Goal: Book appointment/travel/reservation

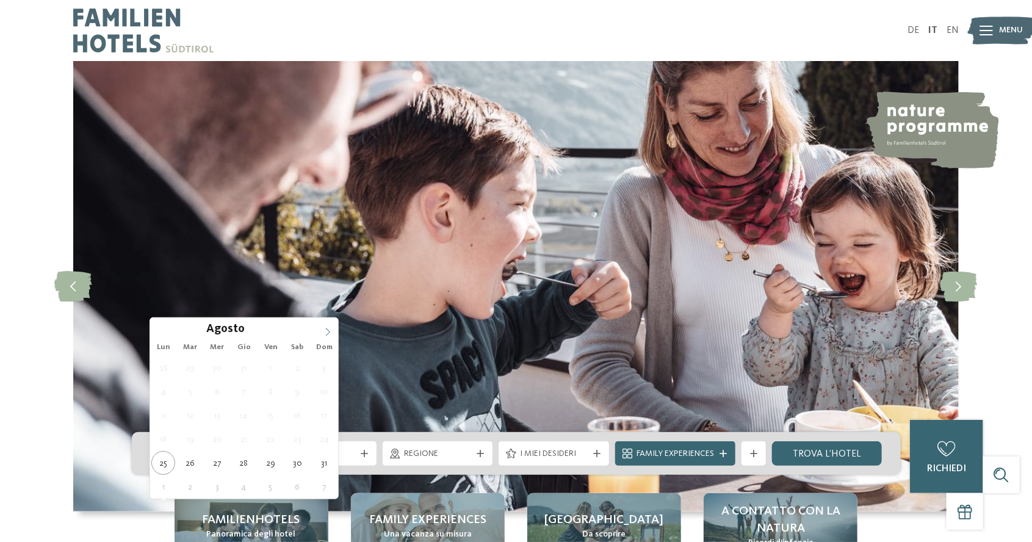
click at [329, 326] on span at bounding box center [327, 328] width 21 height 21
type div "[DATE]"
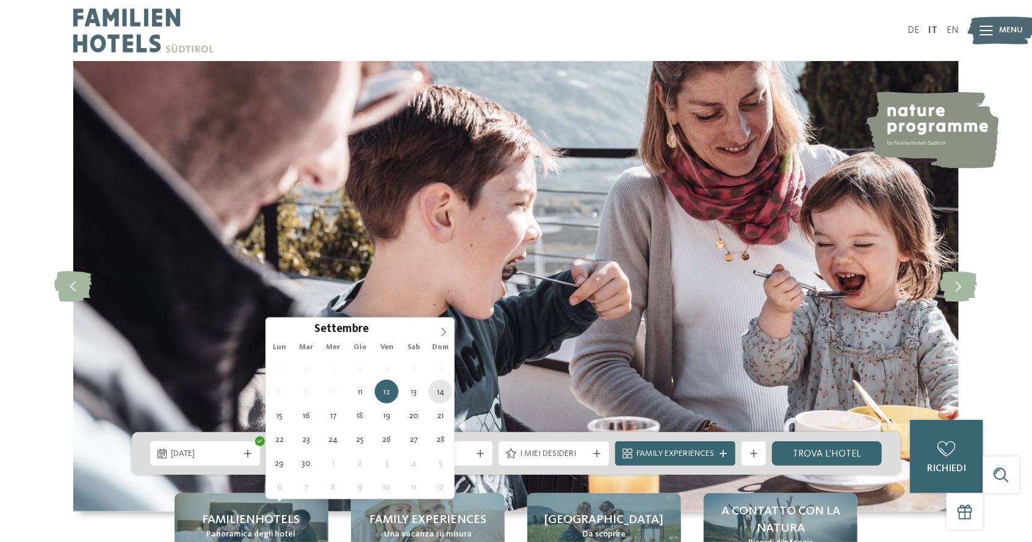
type div "[DATE]"
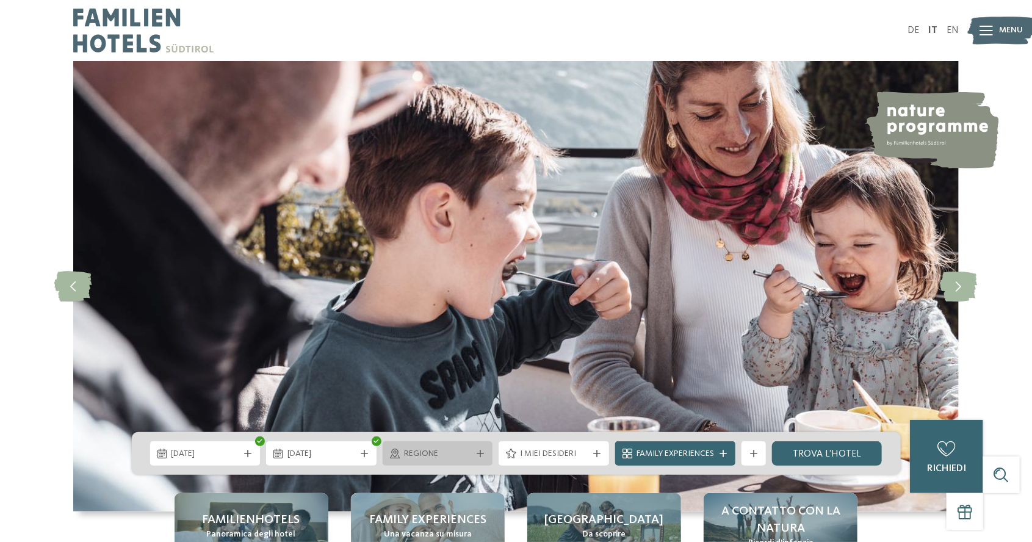
click at [461, 466] on div "Regione" at bounding box center [438, 453] width 110 height 24
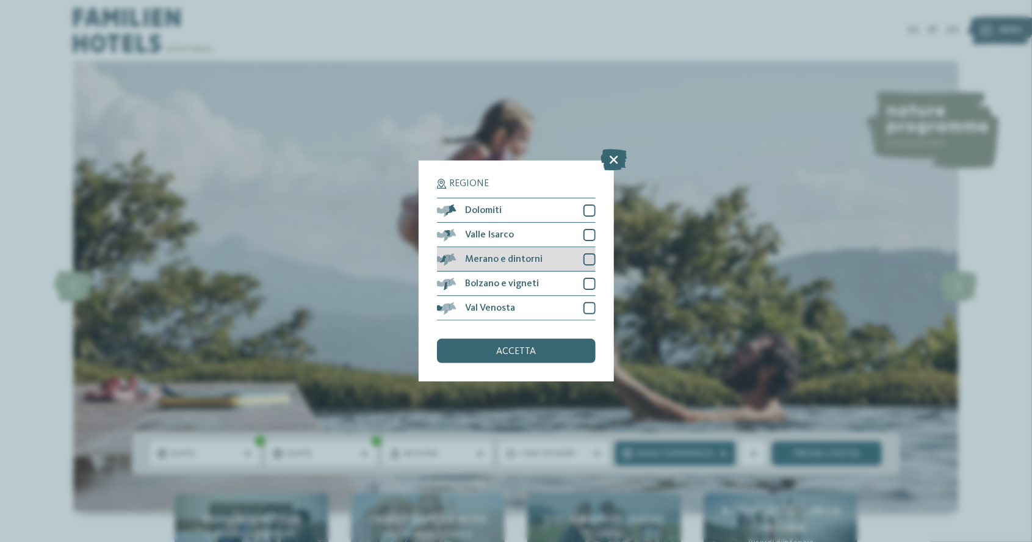
click at [581, 261] on div "Merano e dintorni" at bounding box center [516, 259] width 159 height 24
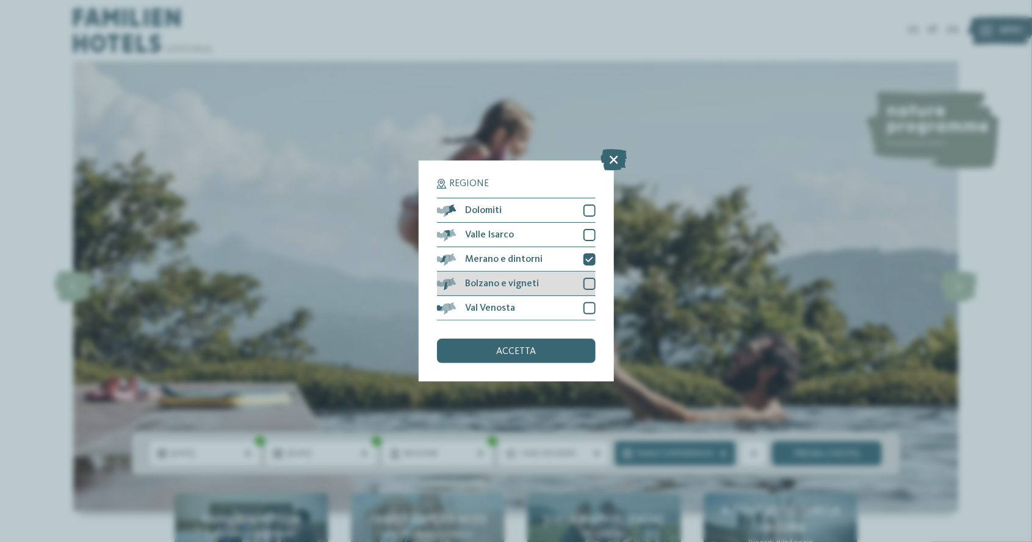
click at [591, 284] on div at bounding box center [589, 284] width 12 height 12
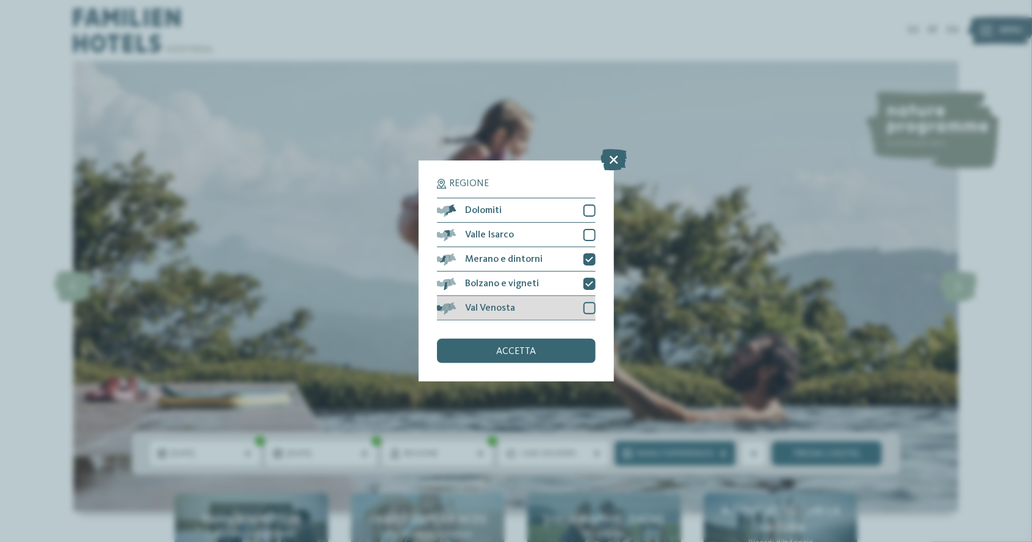
click at [589, 308] on div at bounding box center [589, 308] width 12 height 12
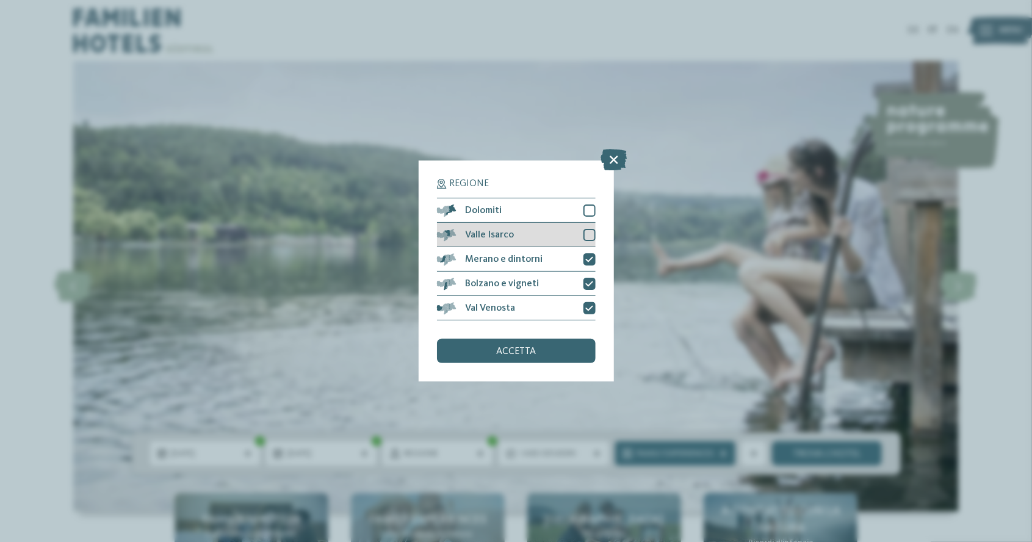
click at [591, 237] on div at bounding box center [589, 235] width 12 height 12
click at [589, 212] on div at bounding box center [589, 210] width 12 height 12
click at [525, 343] on div "accetta" at bounding box center [516, 351] width 159 height 24
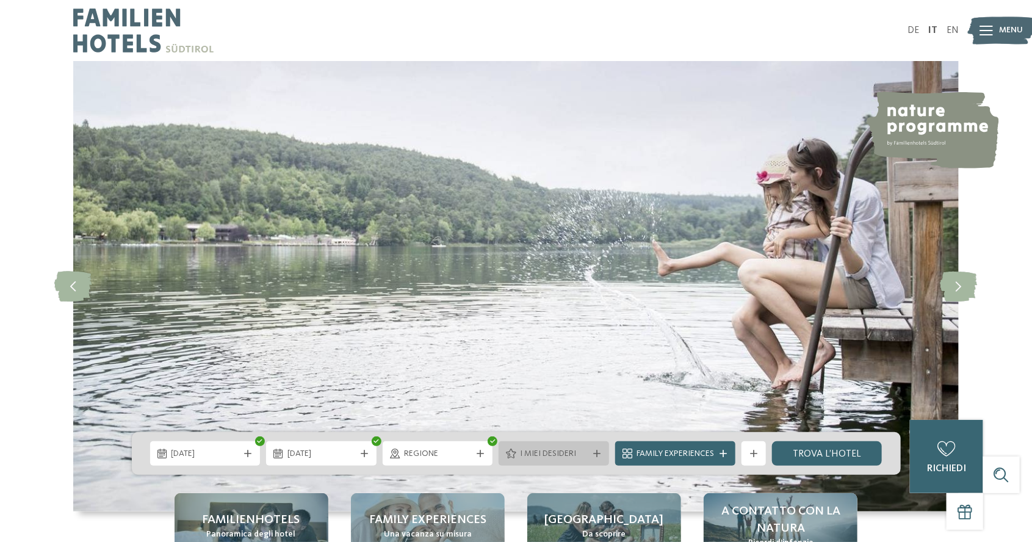
click at [583, 460] on span "I miei desideri" at bounding box center [554, 454] width 68 height 12
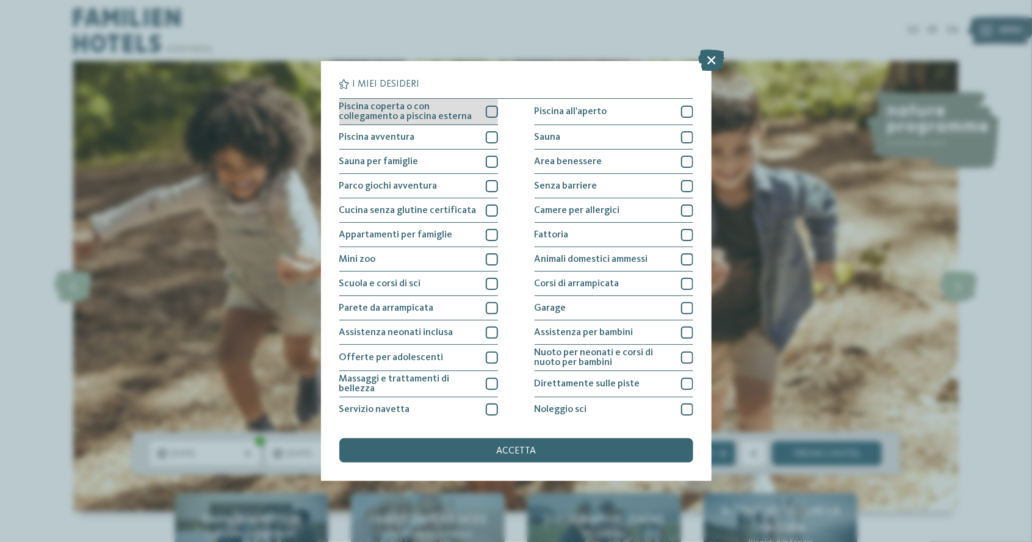
click at [486, 100] on div "Piscina coperta o con collegamento a piscina esterna" at bounding box center [418, 112] width 159 height 26
click at [492, 134] on div at bounding box center [492, 137] width 12 height 12
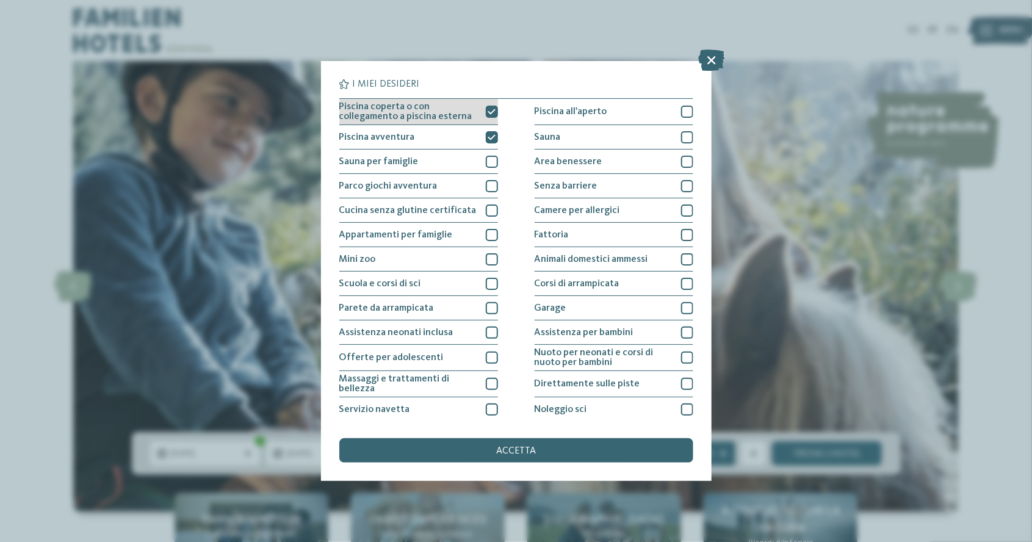
click at [491, 99] on div "Piscina coperta o con collegamento a piscina esterna" at bounding box center [418, 112] width 159 height 26
click at [486, 135] on div at bounding box center [492, 137] width 12 height 12
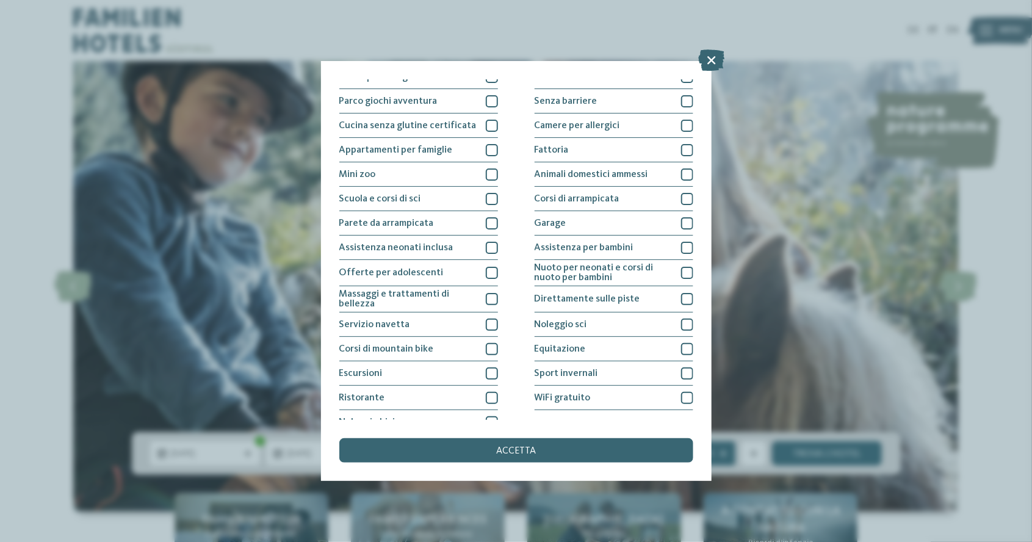
scroll to position [98, 0]
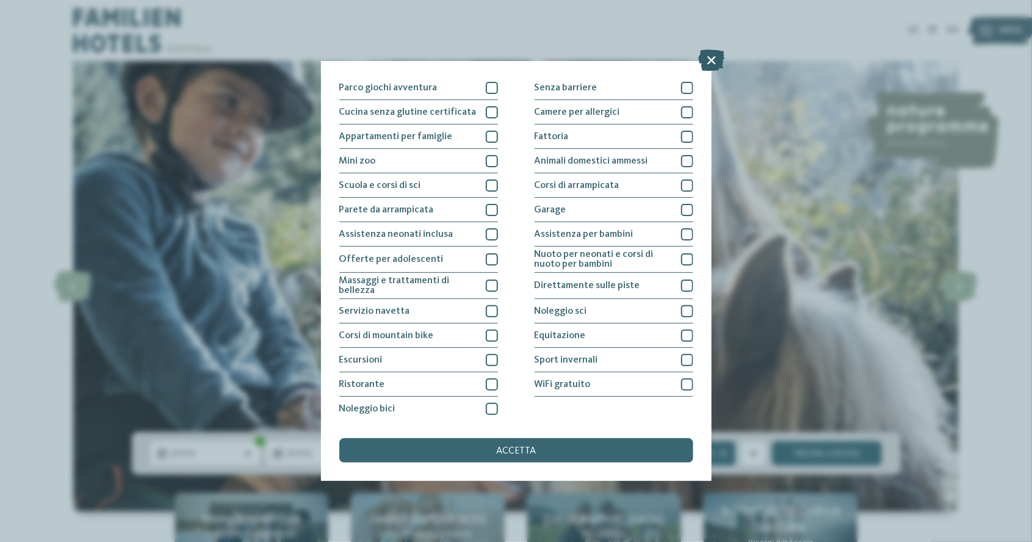
click at [702, 57] on icon at bounding box center [711, 60] width 26 height 21
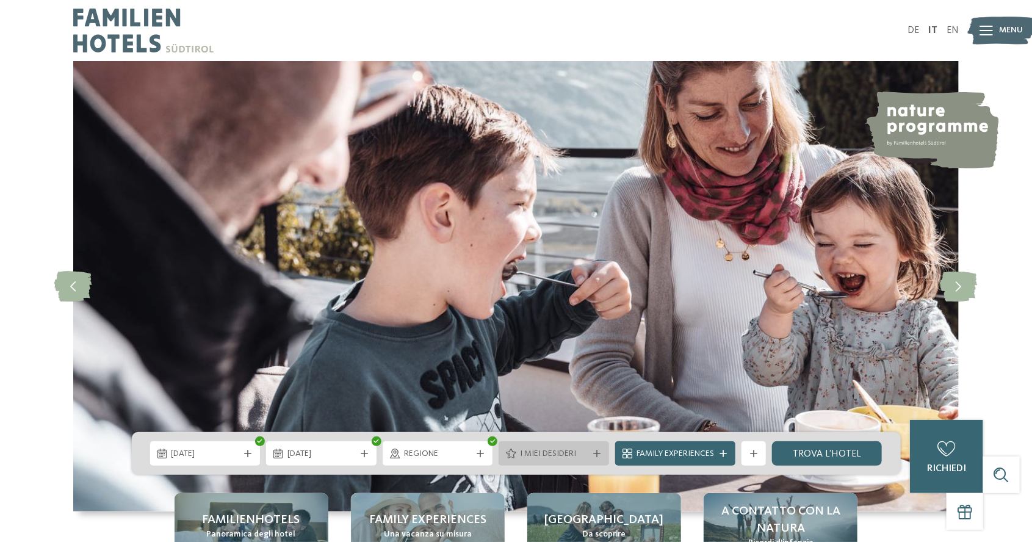
click at [601, 457] on div at bounding box center [597, 453] width 12 height 7
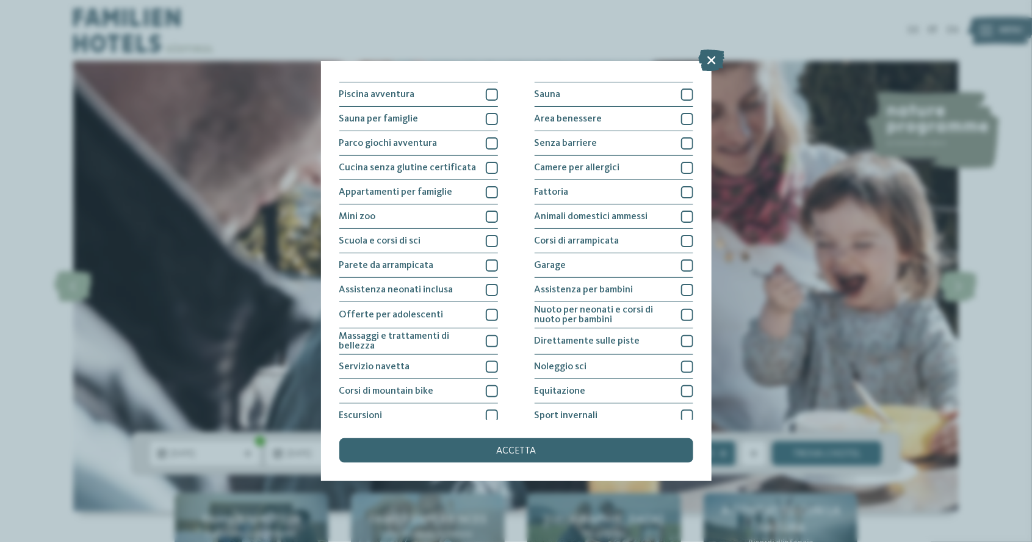
scroll to position [0, 0]
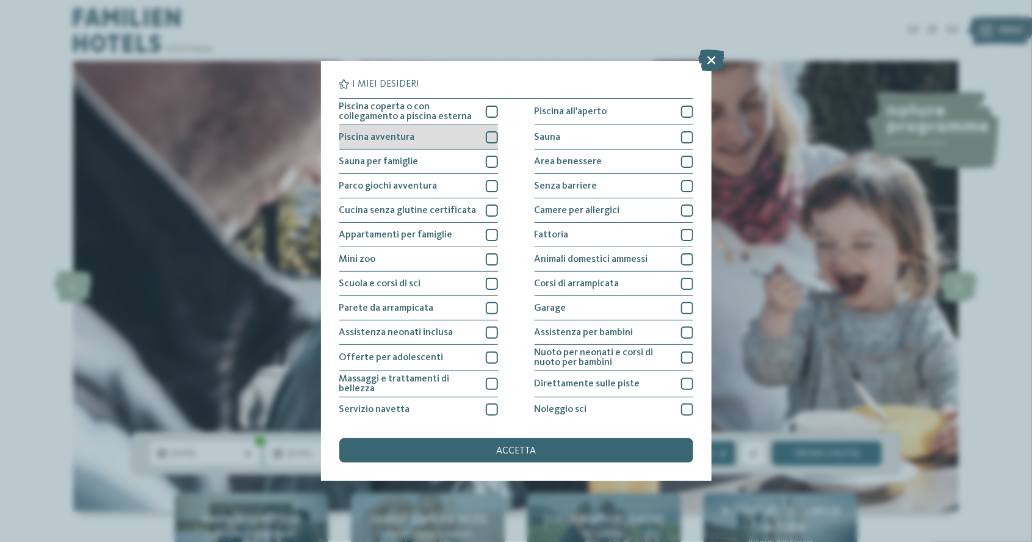
click at [490, 135] on div at bounding box center [492, 137] width 12 height 12
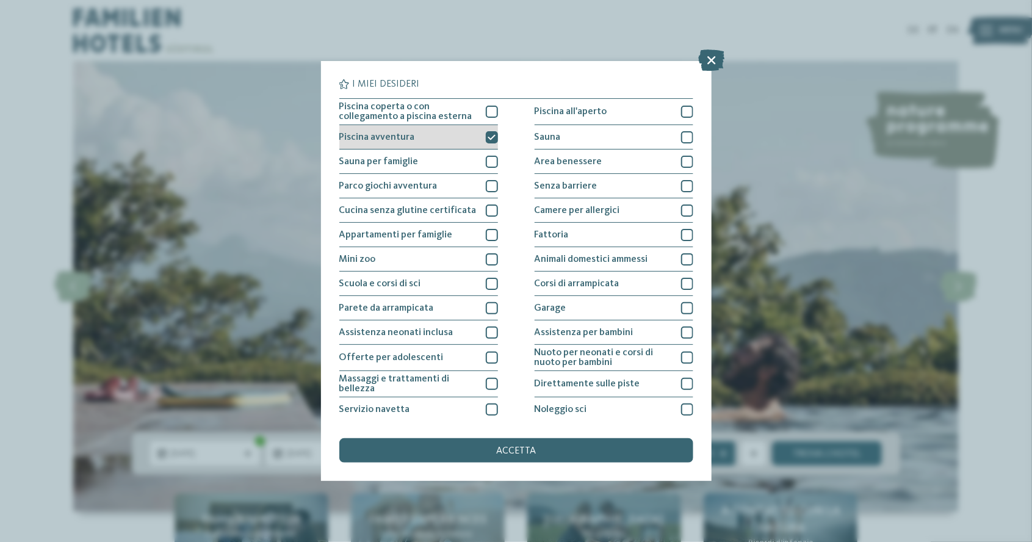
scroll to position [98, 0]
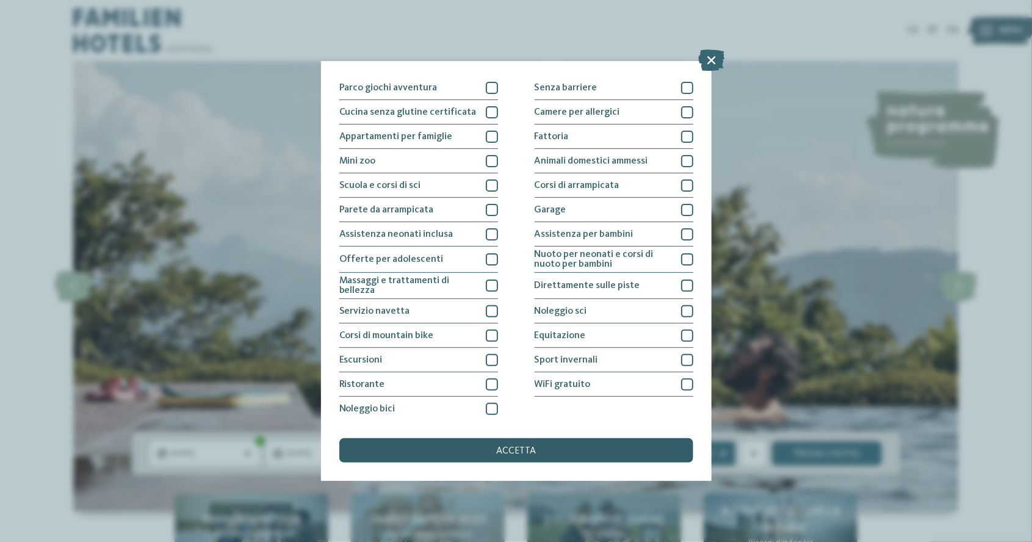
click at [538, 443] on div "accetta" at bounding box center [516, 450] width 354 height 24
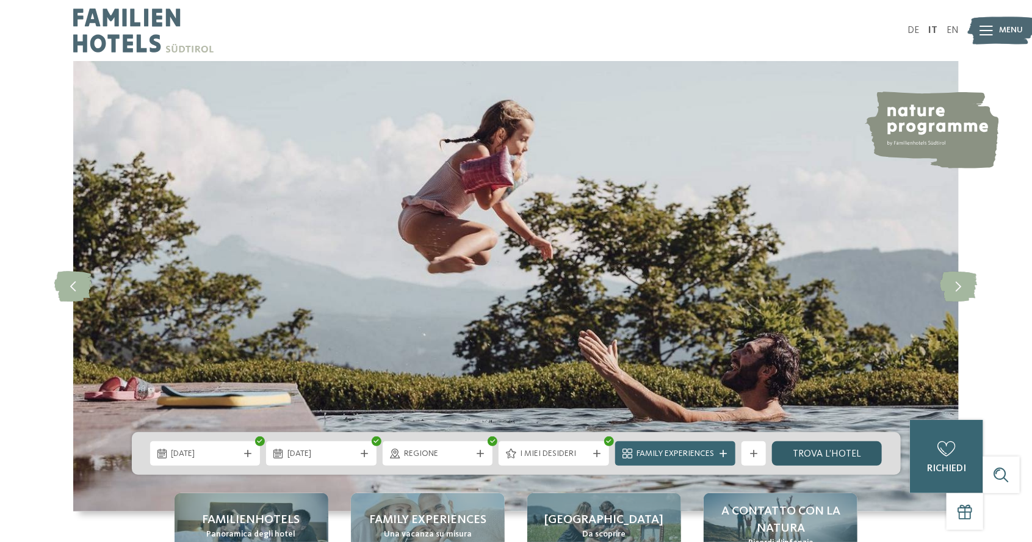
click at [821, 466] on link "trova l’hotel" at bounding box center [827, 453] width 110 height 24
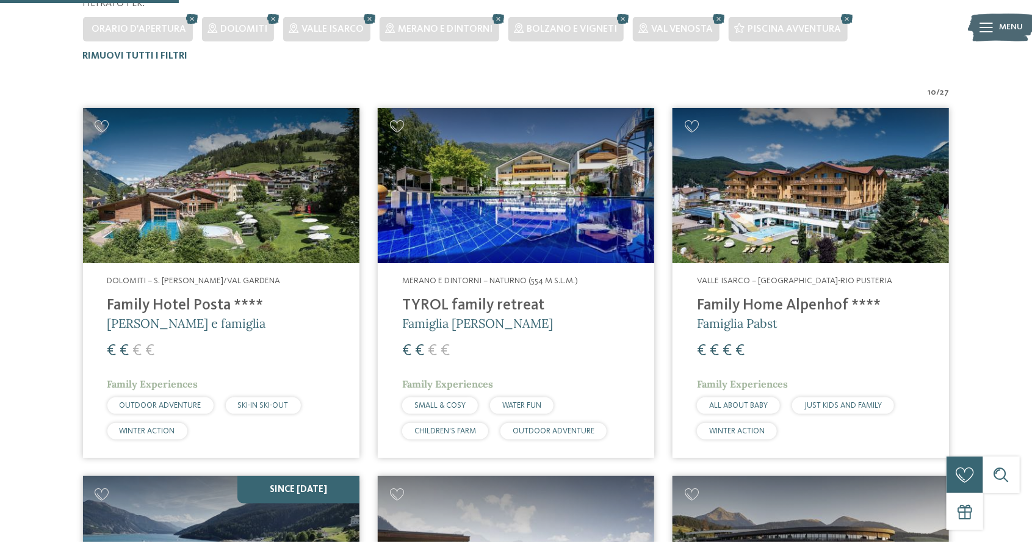
scroll to position [300, 0]
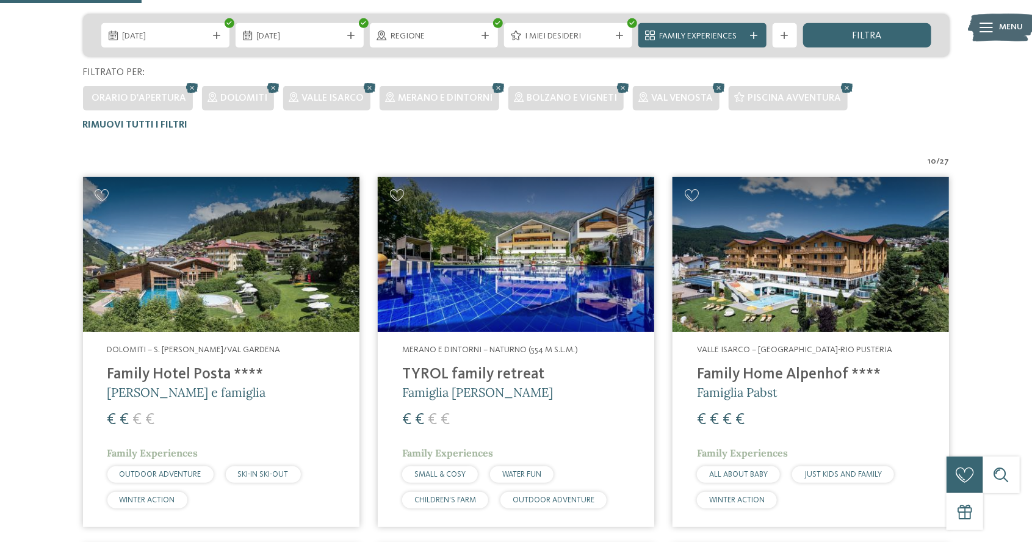
click at [818, 383] on h4 "Family Home Alpenhof ****" at bounding box center [811, 374] width 228 height 18
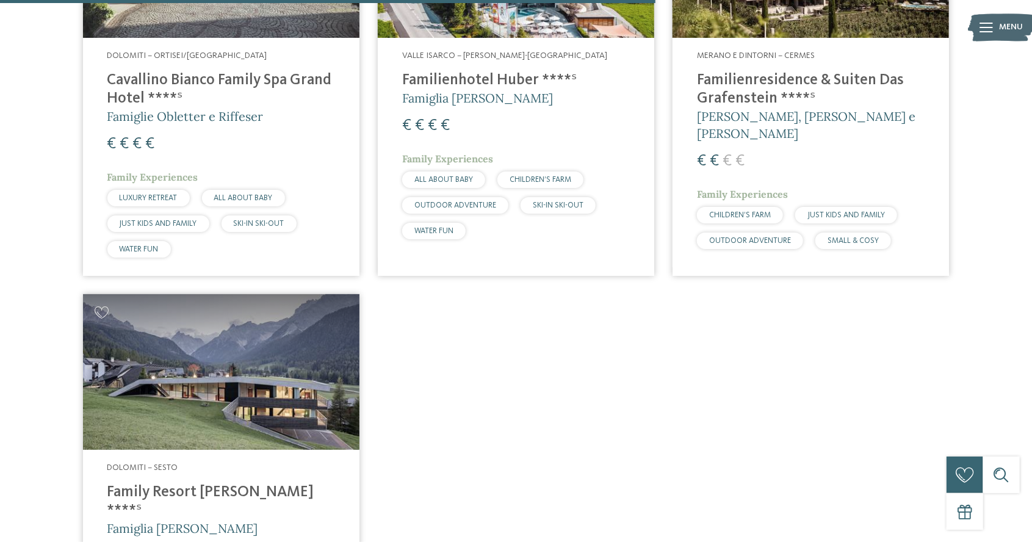
scroll to position [1358, 0]
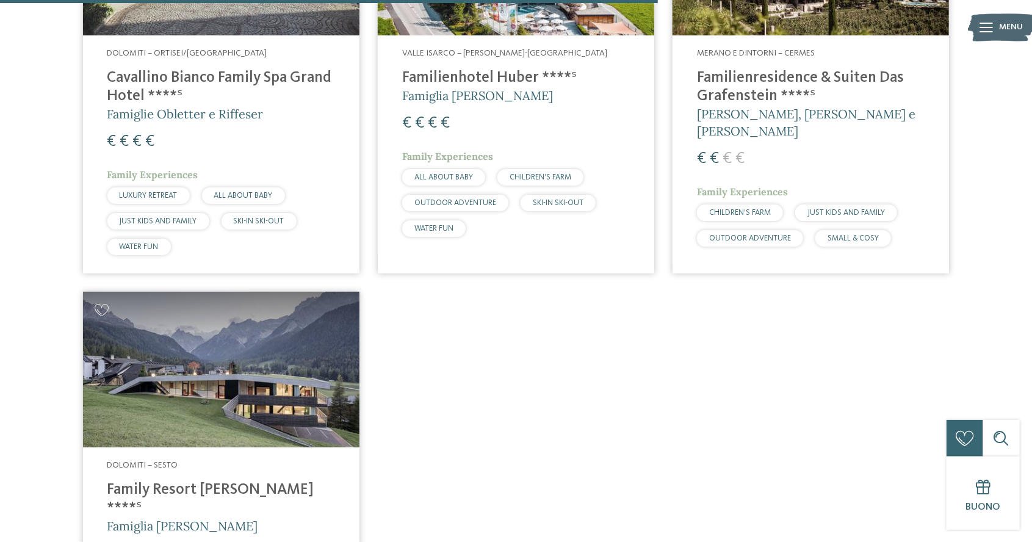
click at [163, 495] on h4 "Family Resort [PERSON_NAME] ****ˢ" at bounding box center [221, 499] width 228 height 37
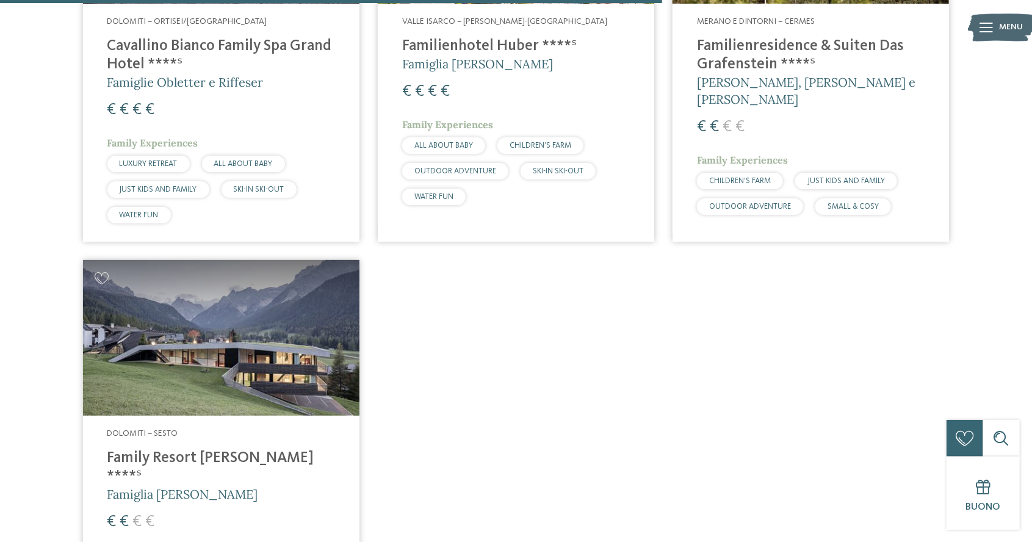
scroll to position [1417, 0]
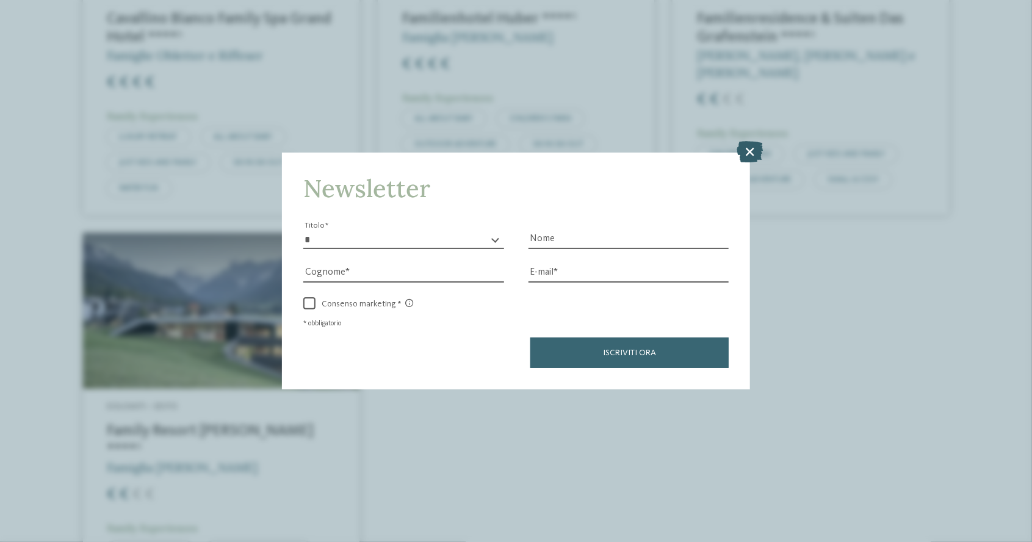
click at [755, 157] on icon at bounding box center [750, 151] width 26 height 21
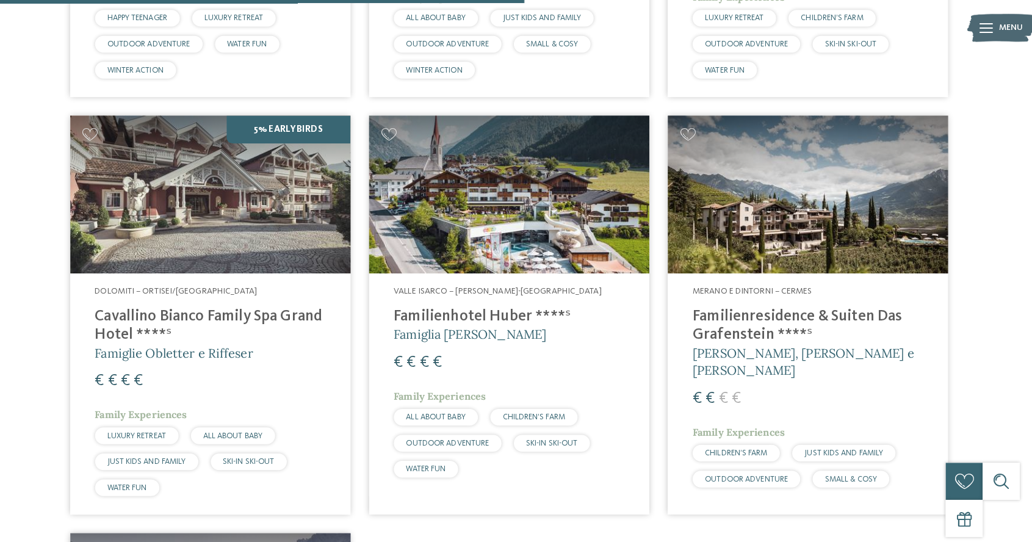
scroll to position [1121, 0]
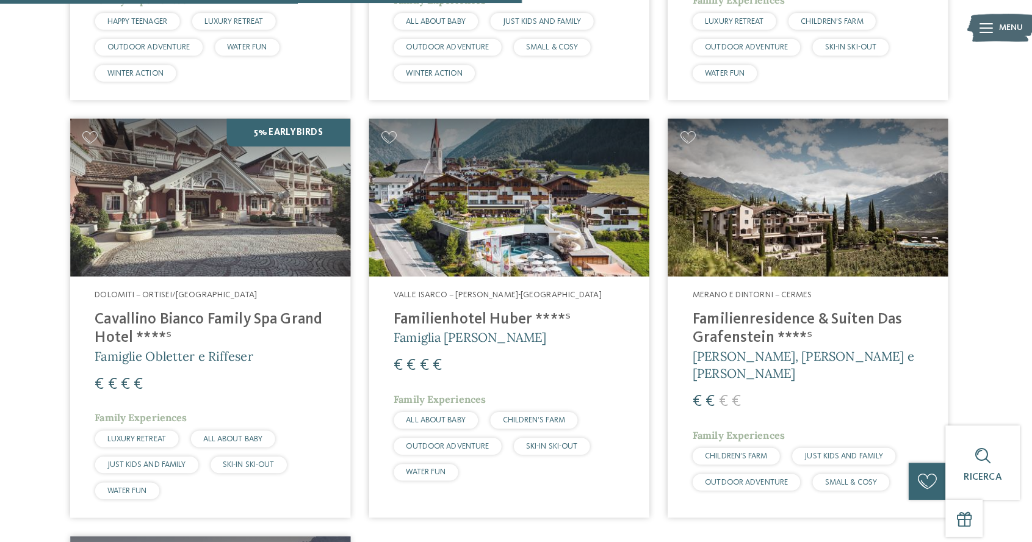
click at [886, 271] on img at bounding box center [810, 195] width 276 height 156
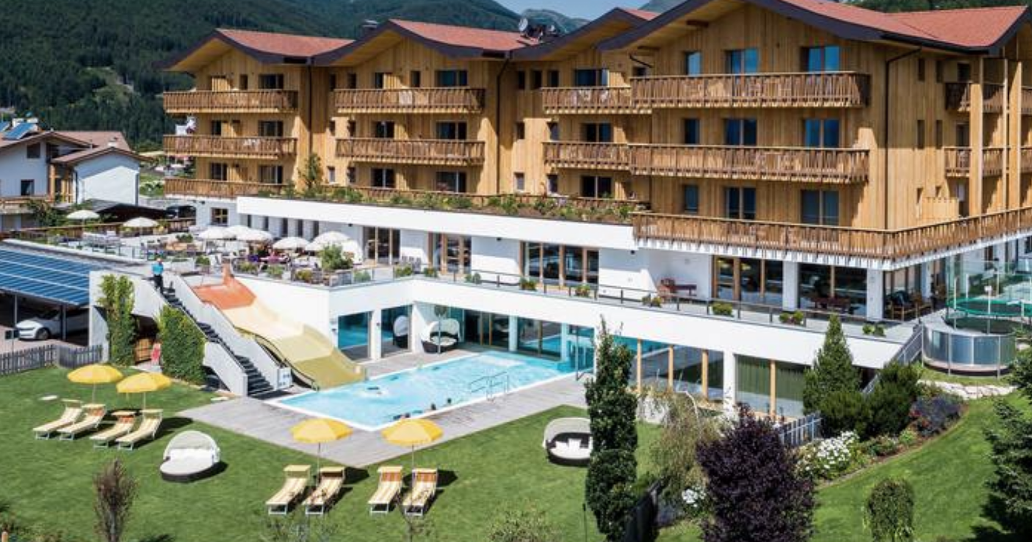
click at [76, 353] on img at bounding box center [258, 268] width 516 height 415
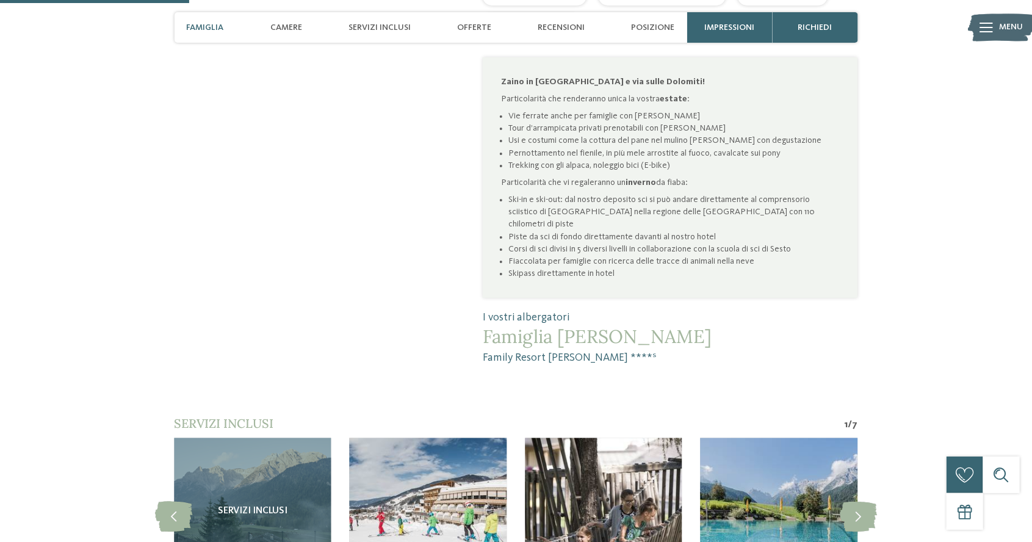
scroll to position [1031, 0]
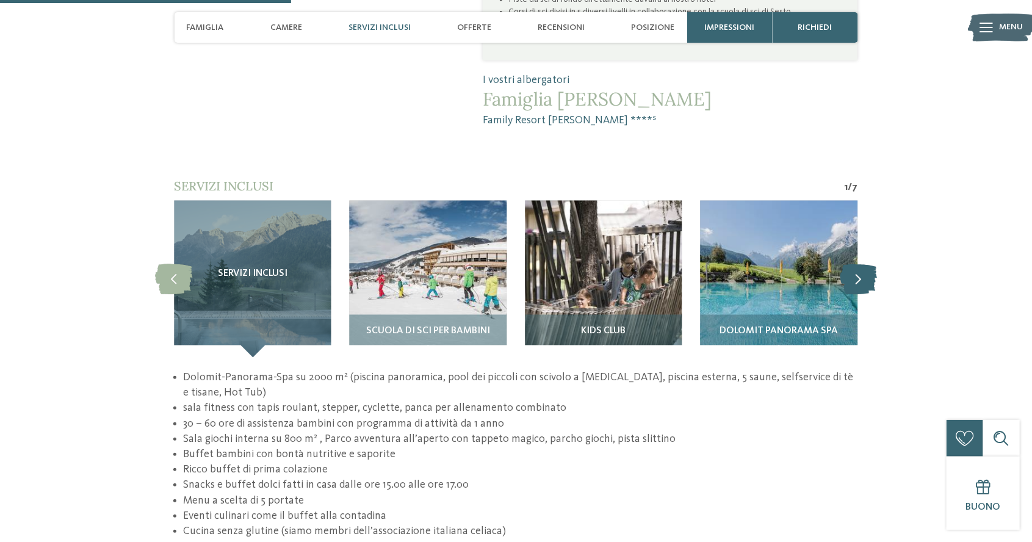
click at [849, 264] on icon at bounding box center [858, 279] width 37 height 31
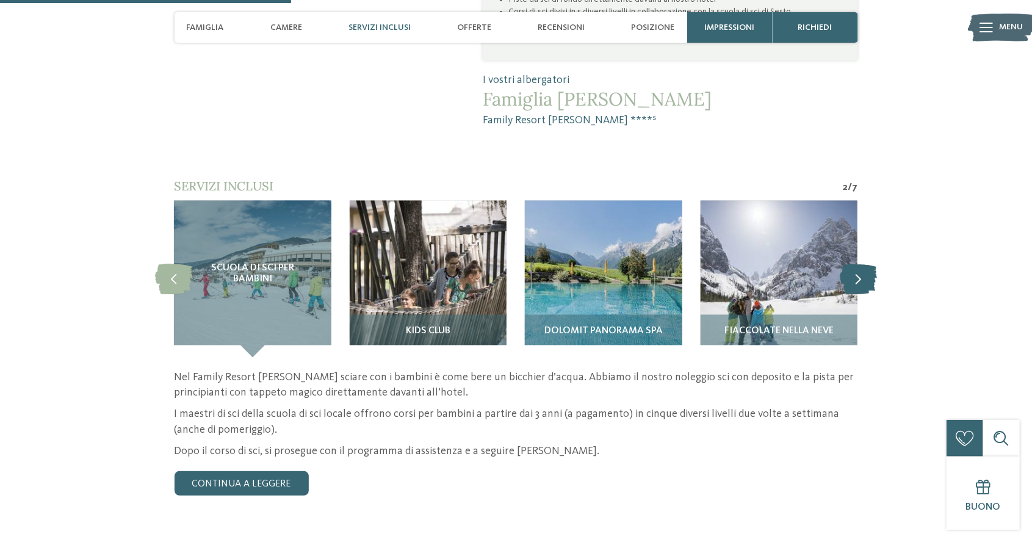
click at [863, 264] on icon at bounding box center [858, 279] width 37 height 31
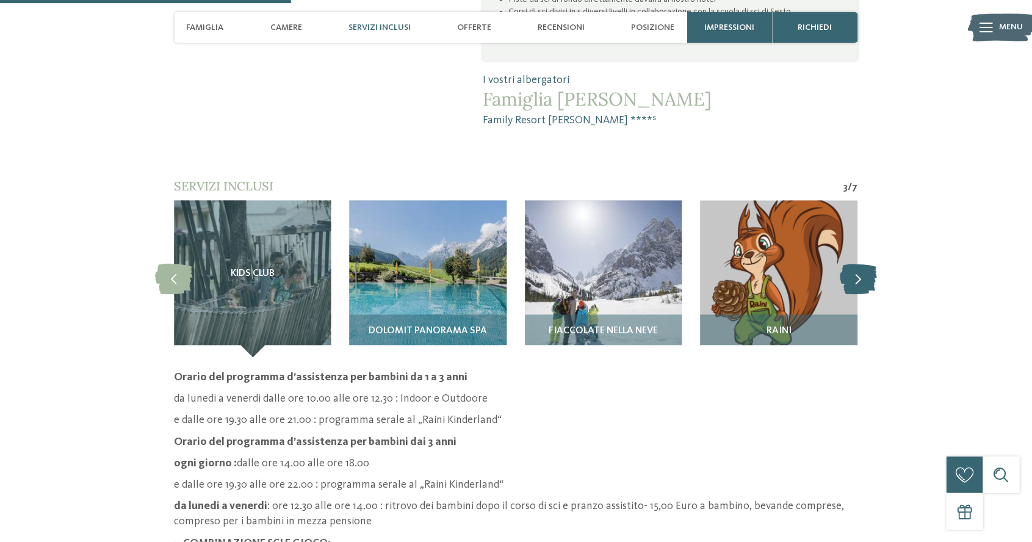
click at [868, 264] on icon at bounding box center [858, 279] width 37 height 31
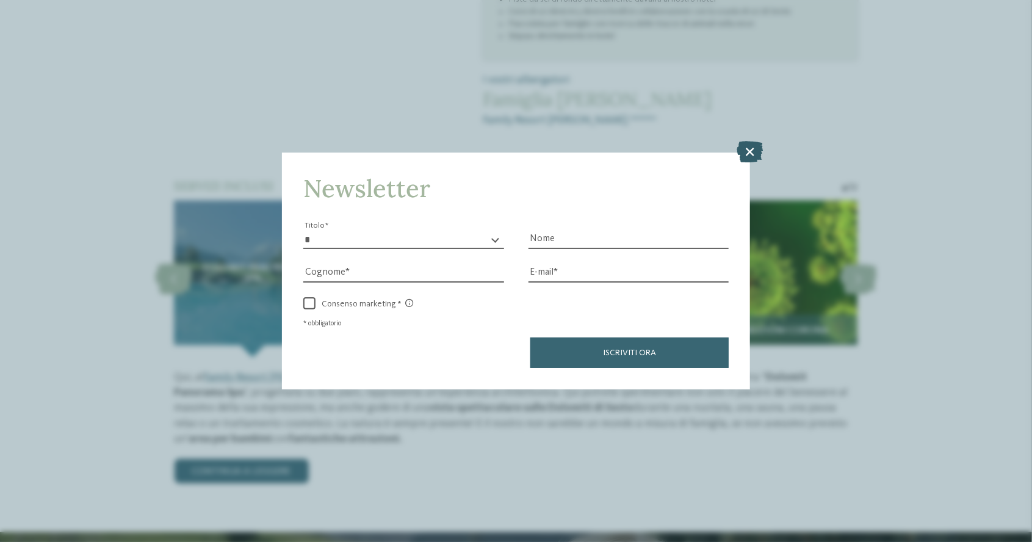
click at [752, 162] on icon at bounding box center [750, 151] width 26 height 21
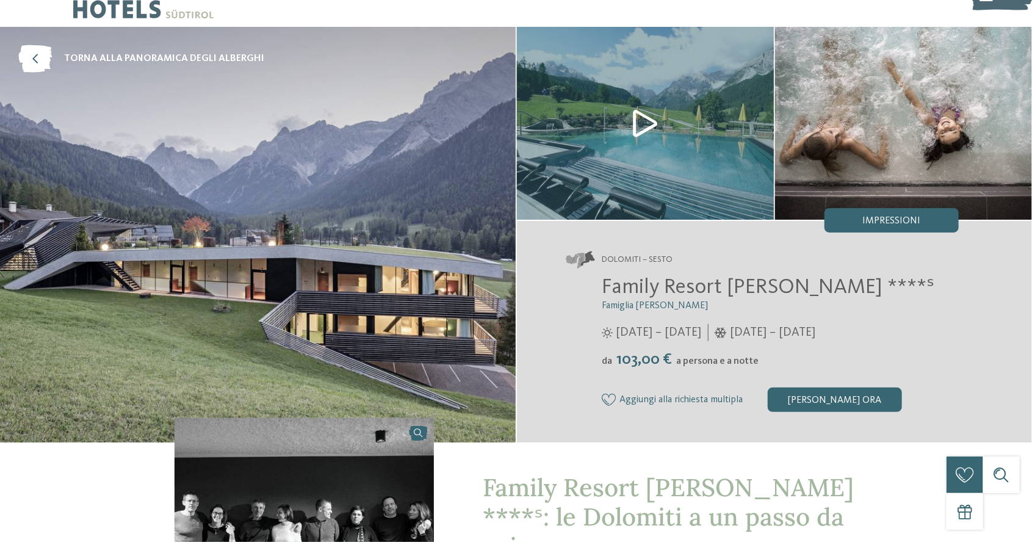
scroll to position [0, 0]
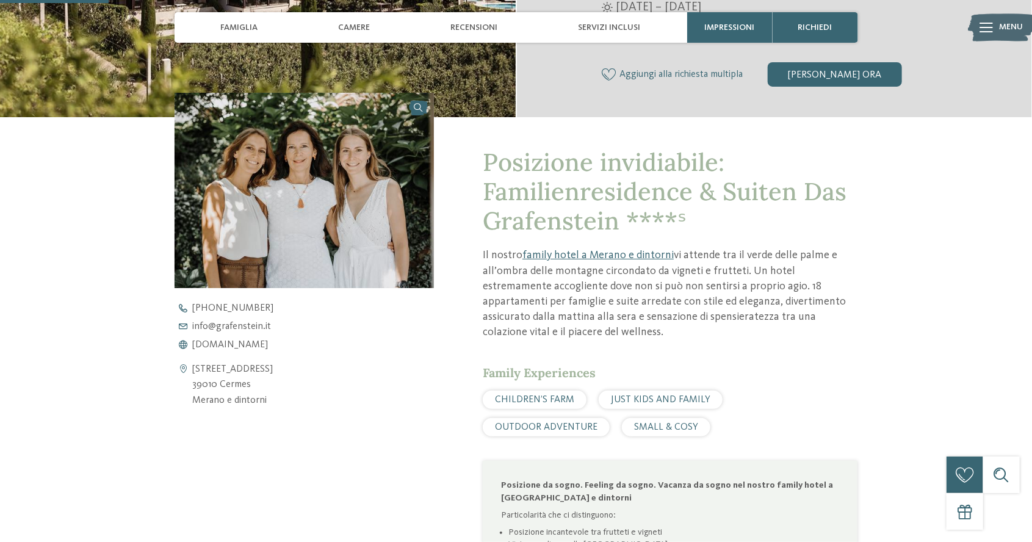
scroll to position [387, 0]
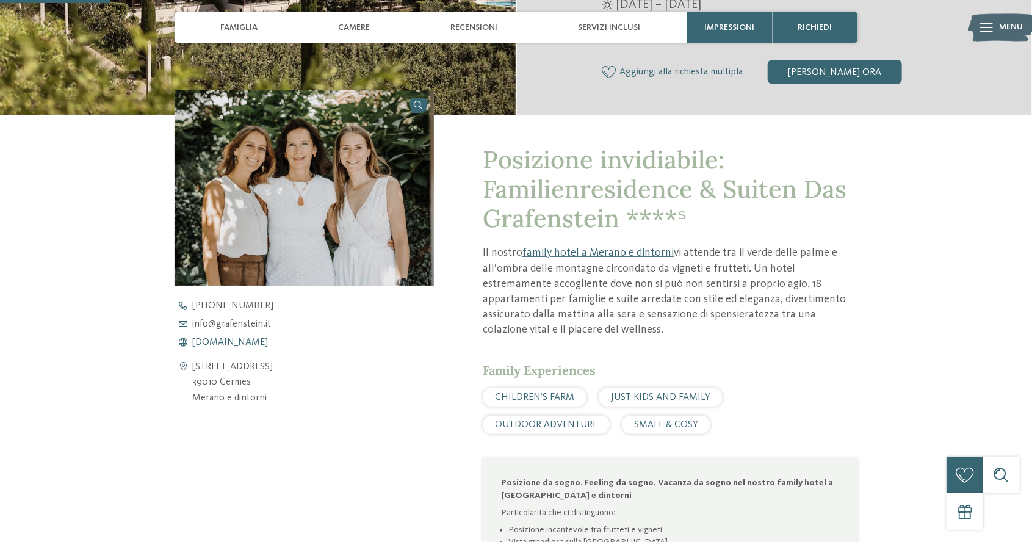
click at [254, 339] on span "www.grafenstein.it" at bounding box center [231, 342] width 76 height 10
